Goal: Task Accomplishment & Management: Manage account settings

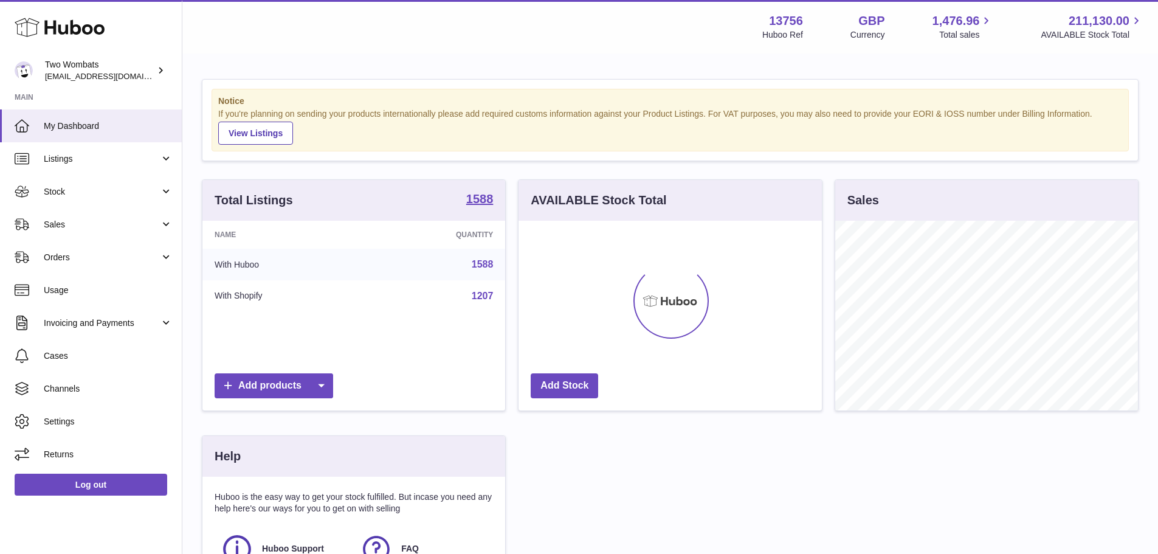
scroll to position [190, 303]
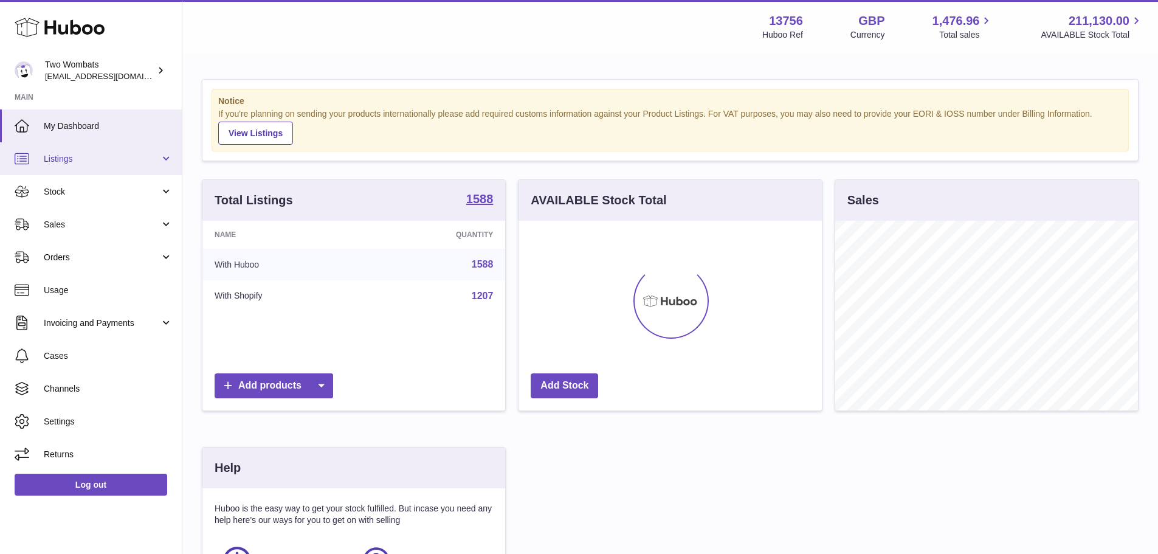
click at [78, 159] on span "Listings" at bounding box center [102, 159] width 116 height 12
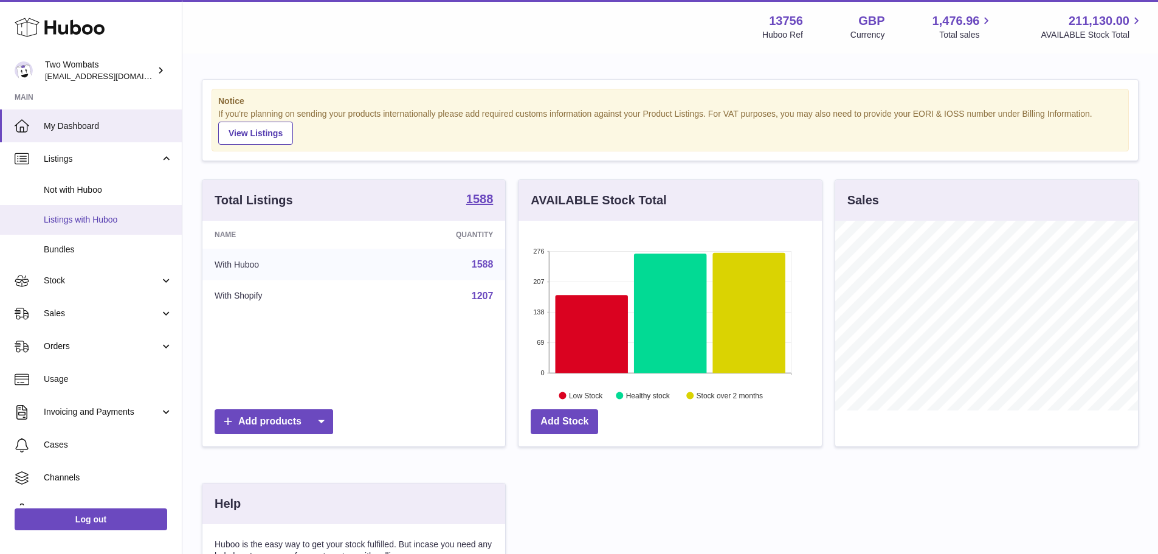
click at [69, 216] on span "Listings with Huboo" at bounding box center [108, 220] width 129 height 12
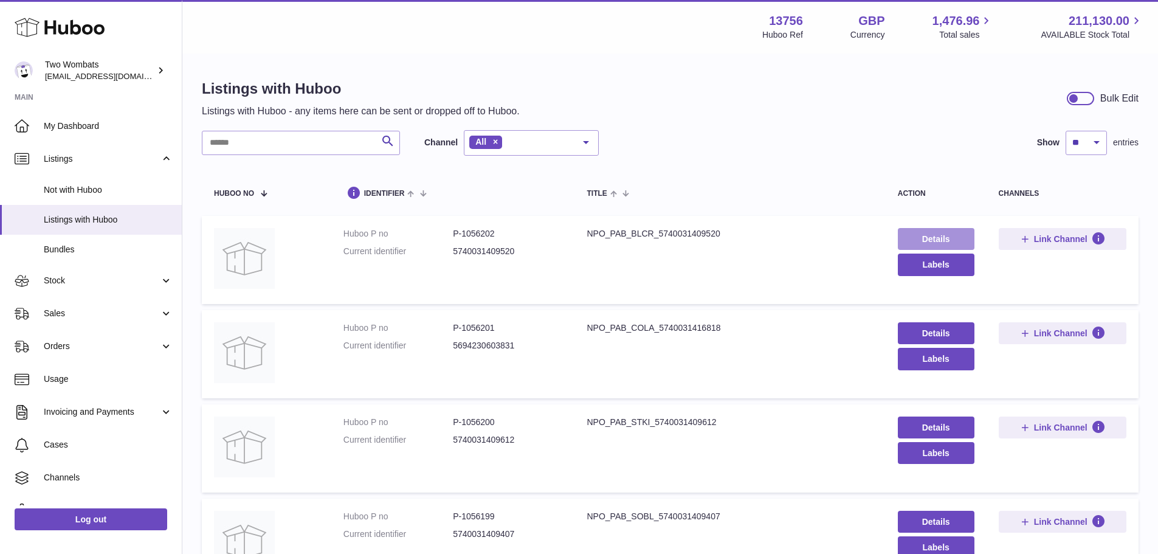
click at [919, 237] on link "Details" at bounding box center [936, 239] width 77 height 22
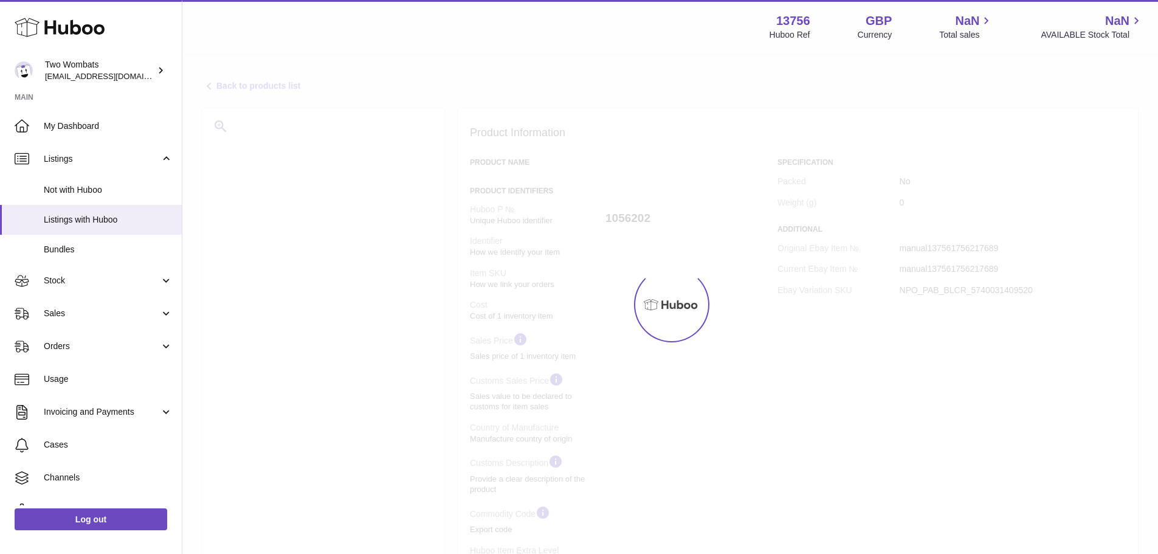
select select "***"
select select "****"
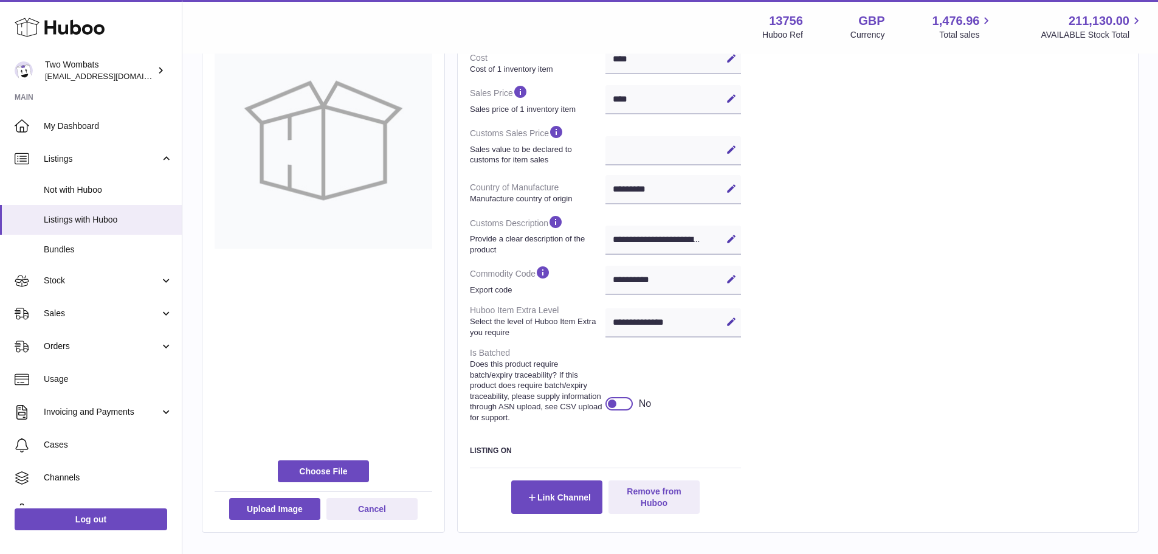
scroll to position [304, 0]
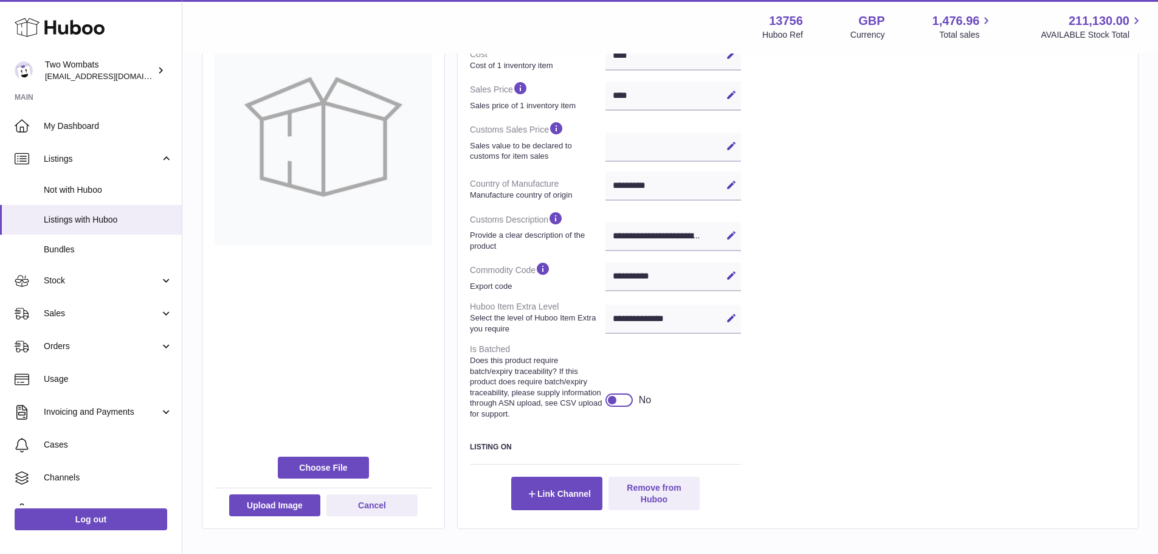
click at [614, 406] on div at bounding box center [612, 400] width 11 height 11
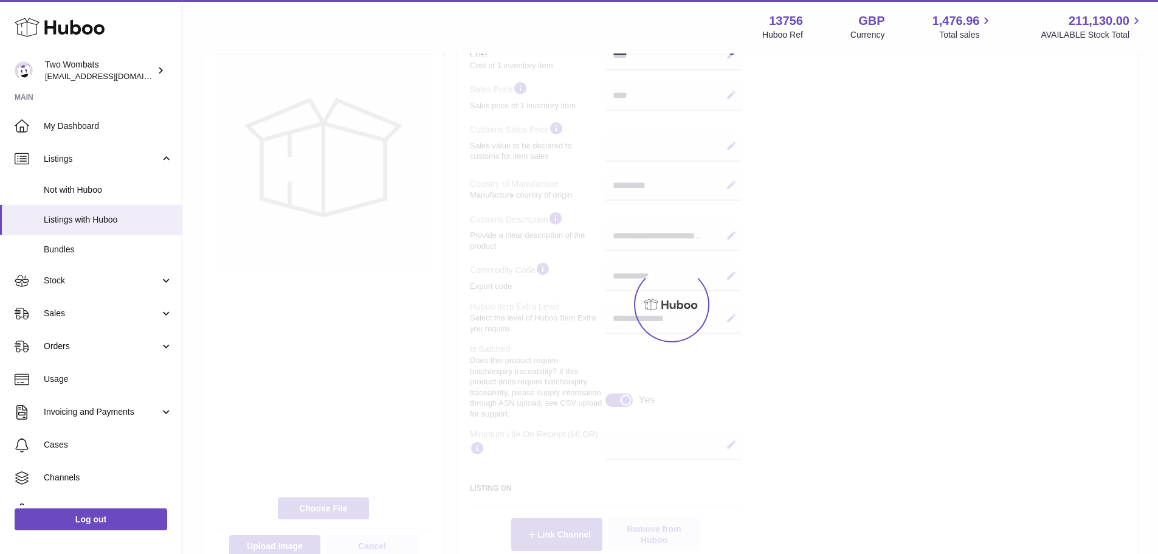
scroll to position [325, 0]
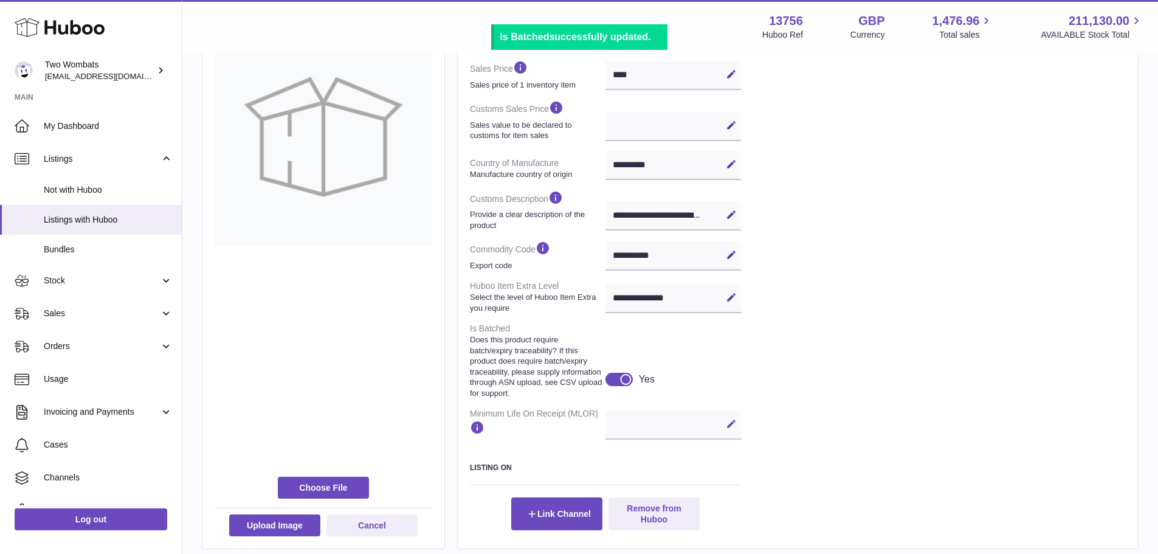
click at [732, 429] on icon at bounding box center [731, 423] width 11 height 11
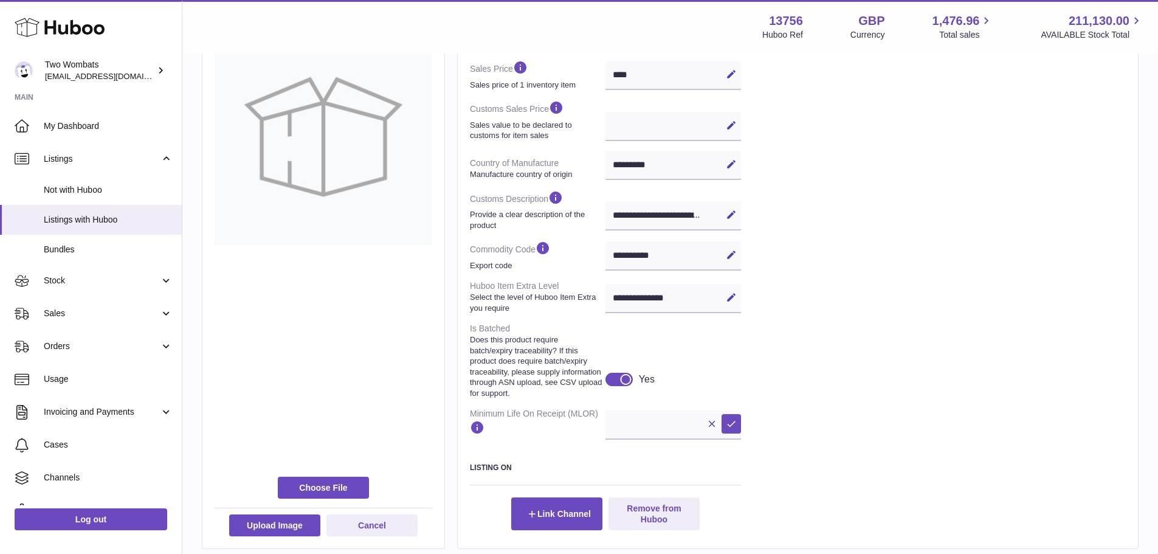
click at [619, 386] on div at bounding box center [619, 379] width 27 height 13
